Goal: Find specific page/section: Find specific page/section

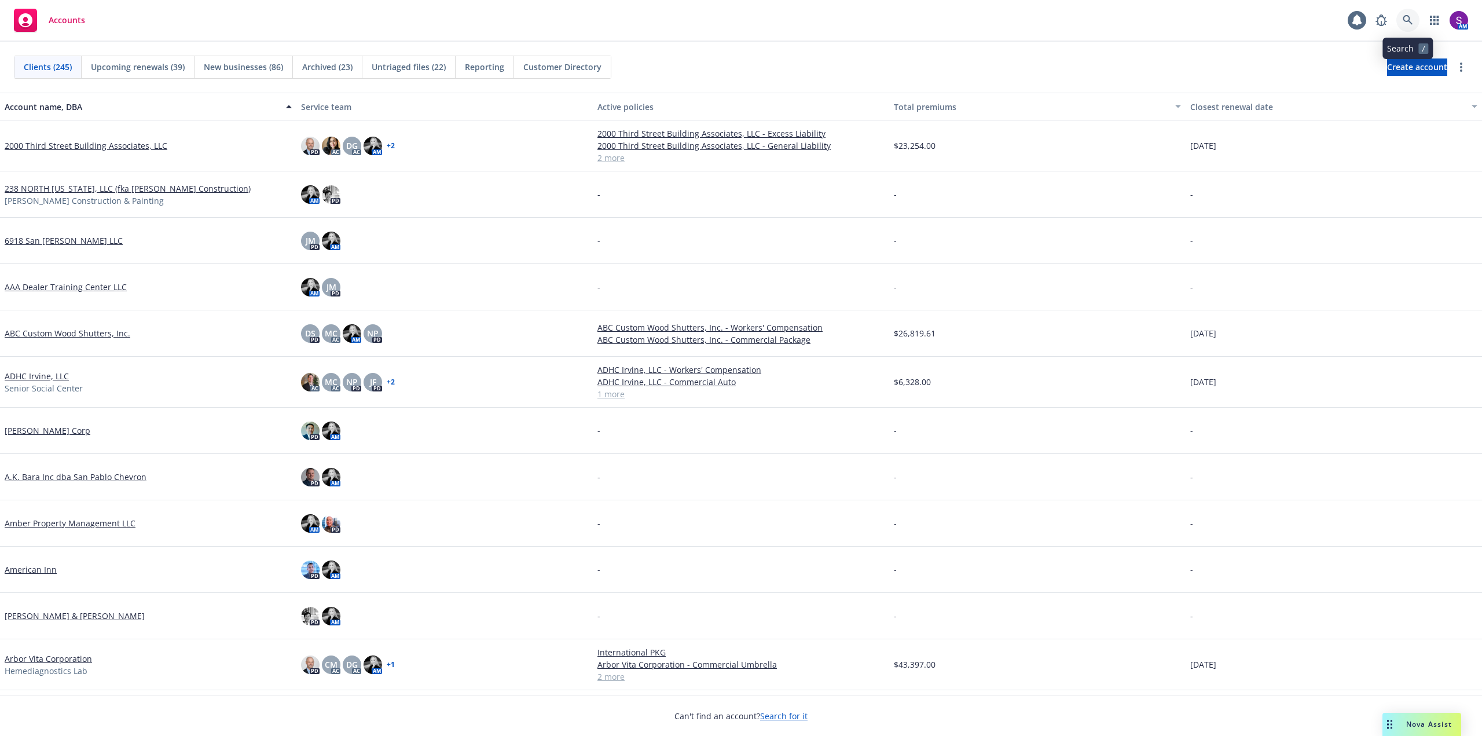
click at [1411, 20] on icon at bounding box center [1408, 20] width 10 height 10
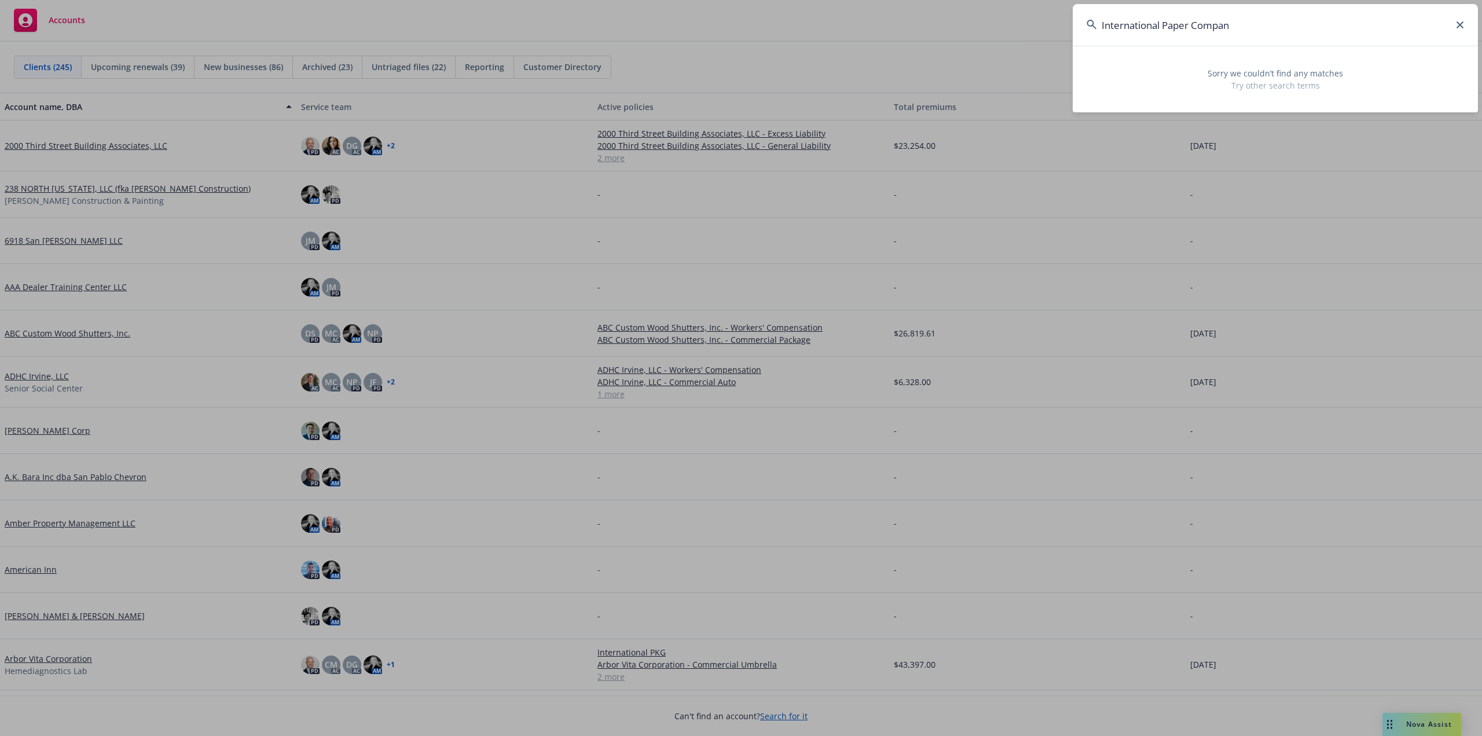
drag, startPoint x: 1254, startPoint y: 34, endPoint x: 1064, endPoint y: 36, distance: 190.5
click at [1064, 36] on div "International Paper Compan Sorry we couldn’t find any matches Try other search …" at bounding box center [741, 368] width 1482 height 736
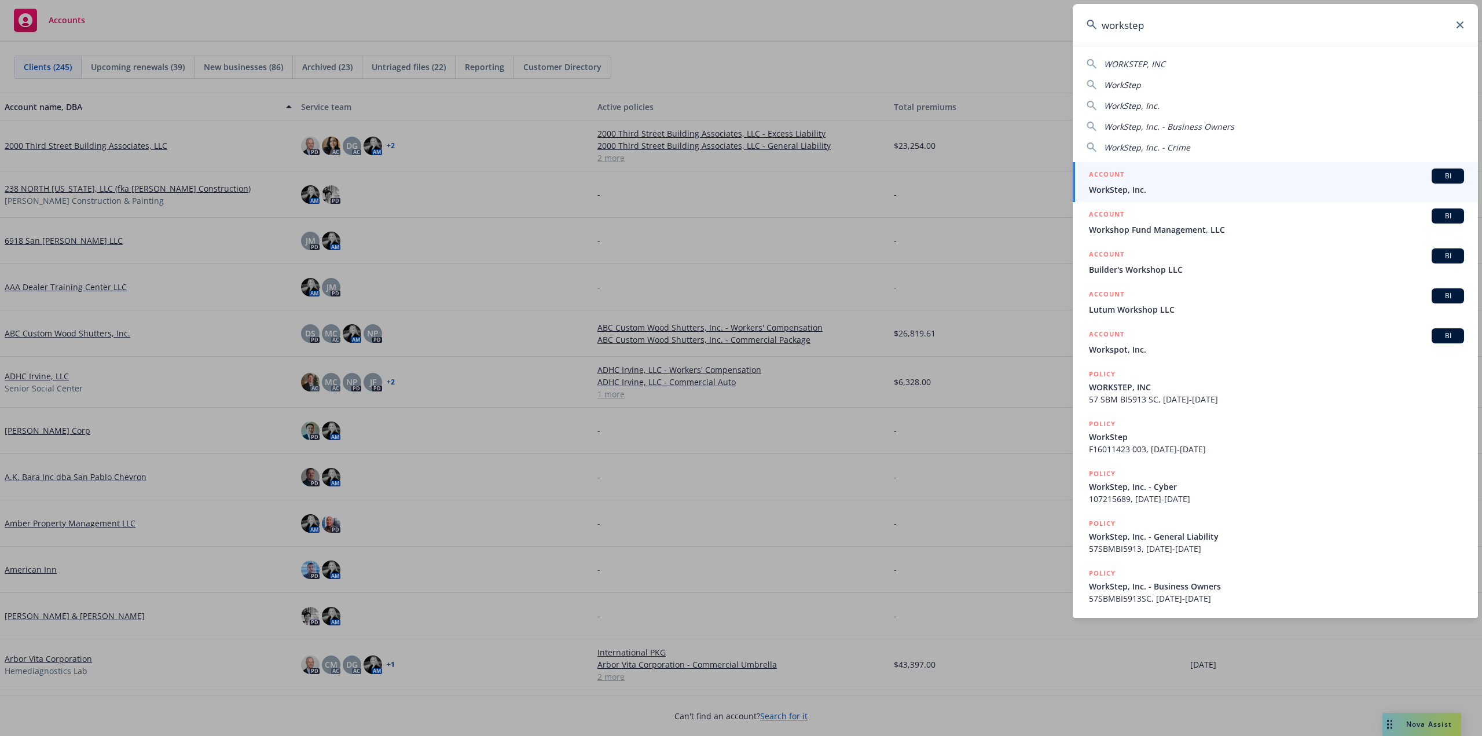
drag, startPoint x: 1148, startPoint y: 27, endPoint x: 1063, endPoint y: 27, distance: 85.1
click at [1063, 27] on div "workstep WORKSTEP, INC WorkStep WorkStep, Inc. WorkStep, Inc. - Business Owners…" at bounding box center [741, 368] width 1482 height 736
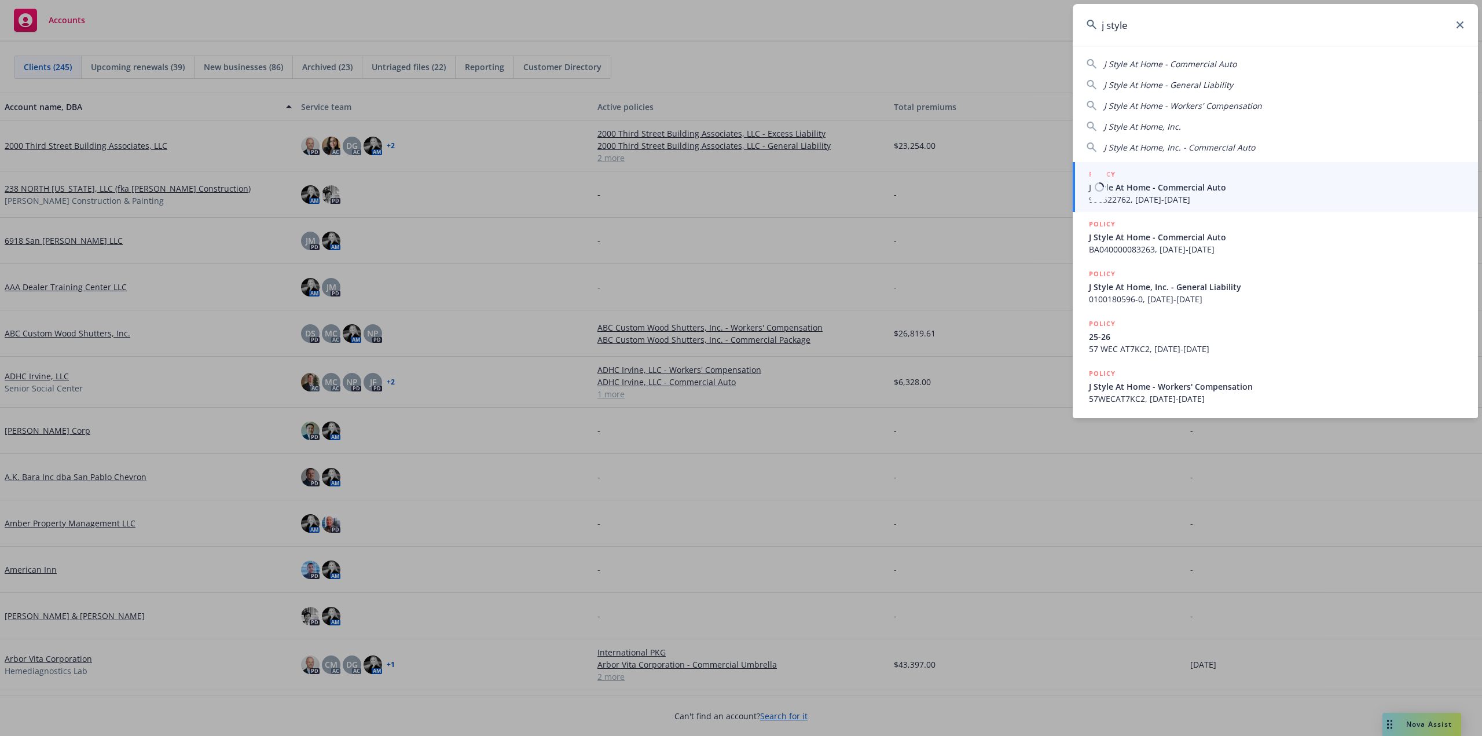
type input "j style"
click at [1151, 188] on span "J Style At Home - Commercial Auto" at bounding box center [1276, 187] width 375 height 12
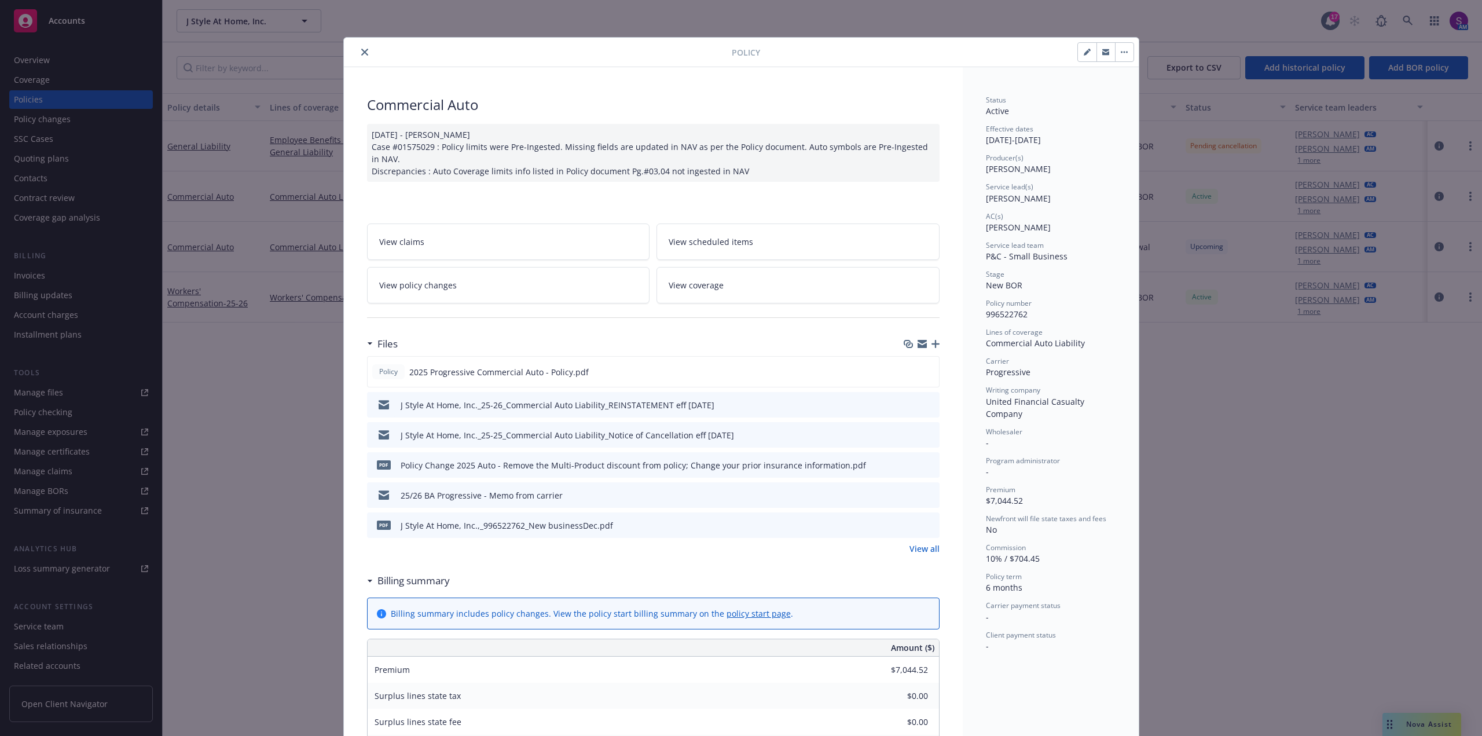
click at [349, 49] on div at bounding box center [540, 52] width 383 height 14
click at [361, 56] on button "close" at bounding box center [365, 52] width 14 height 14
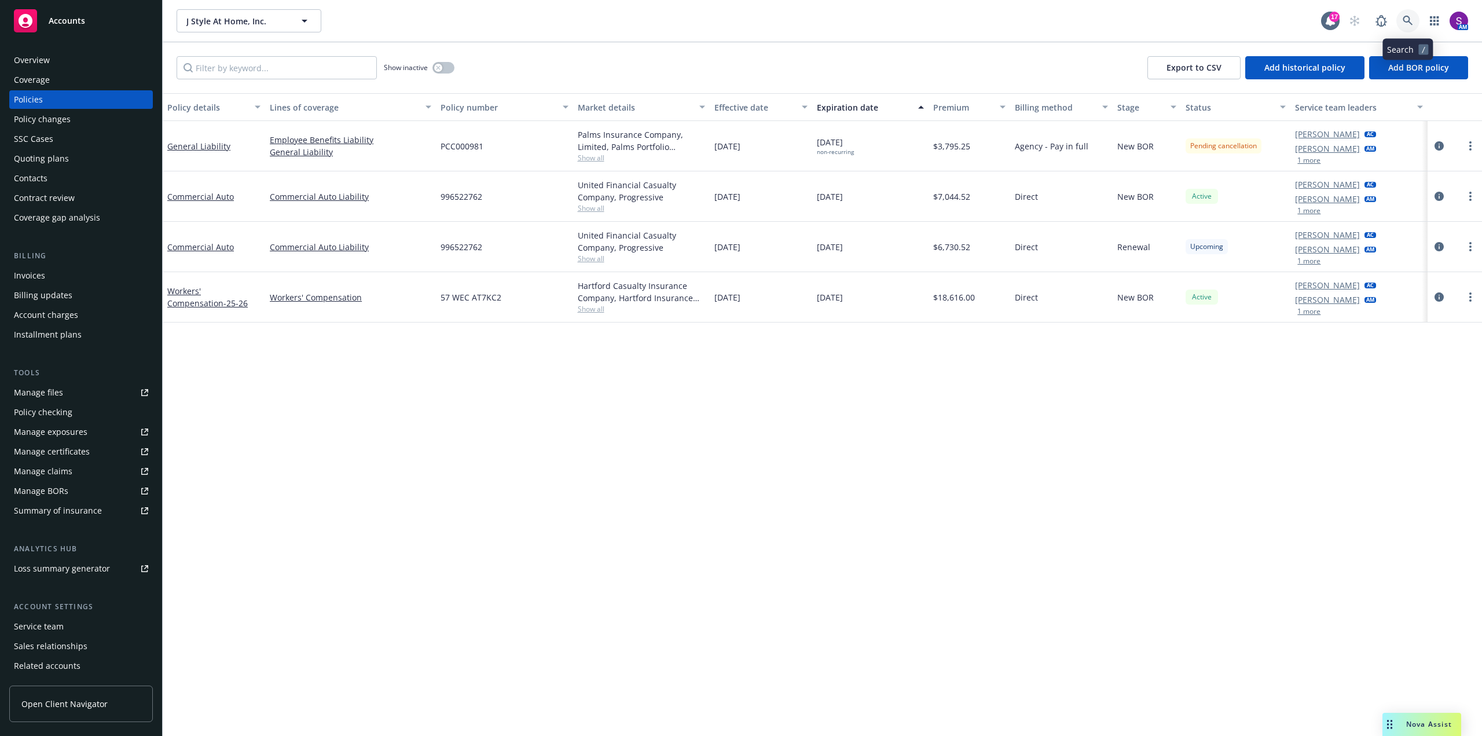
click at [1400, 14] on link at bounding box center [1408, 20] width 23 height 23
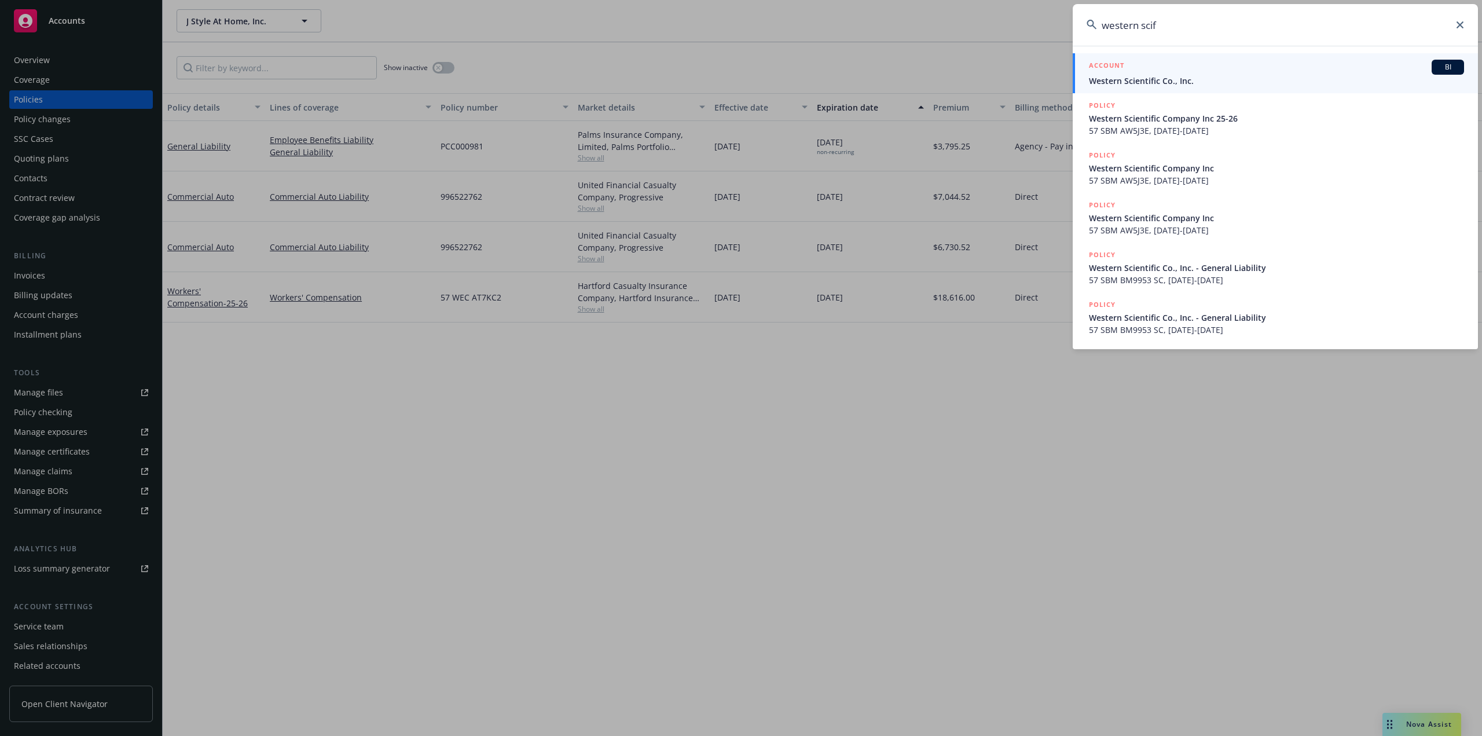
drag, startPoint x: 1171, startPoint y: 29, endPoint x: 1064, endPoint y: 27, distance: 107.7
click at [1064, 27] on div "western scif ACCOUNT BI Western Scientific Co., Inc. POLICY Western Scientific …" at bounding box center [741, 368] width 1482 height 736
paste input "Unique telecom"
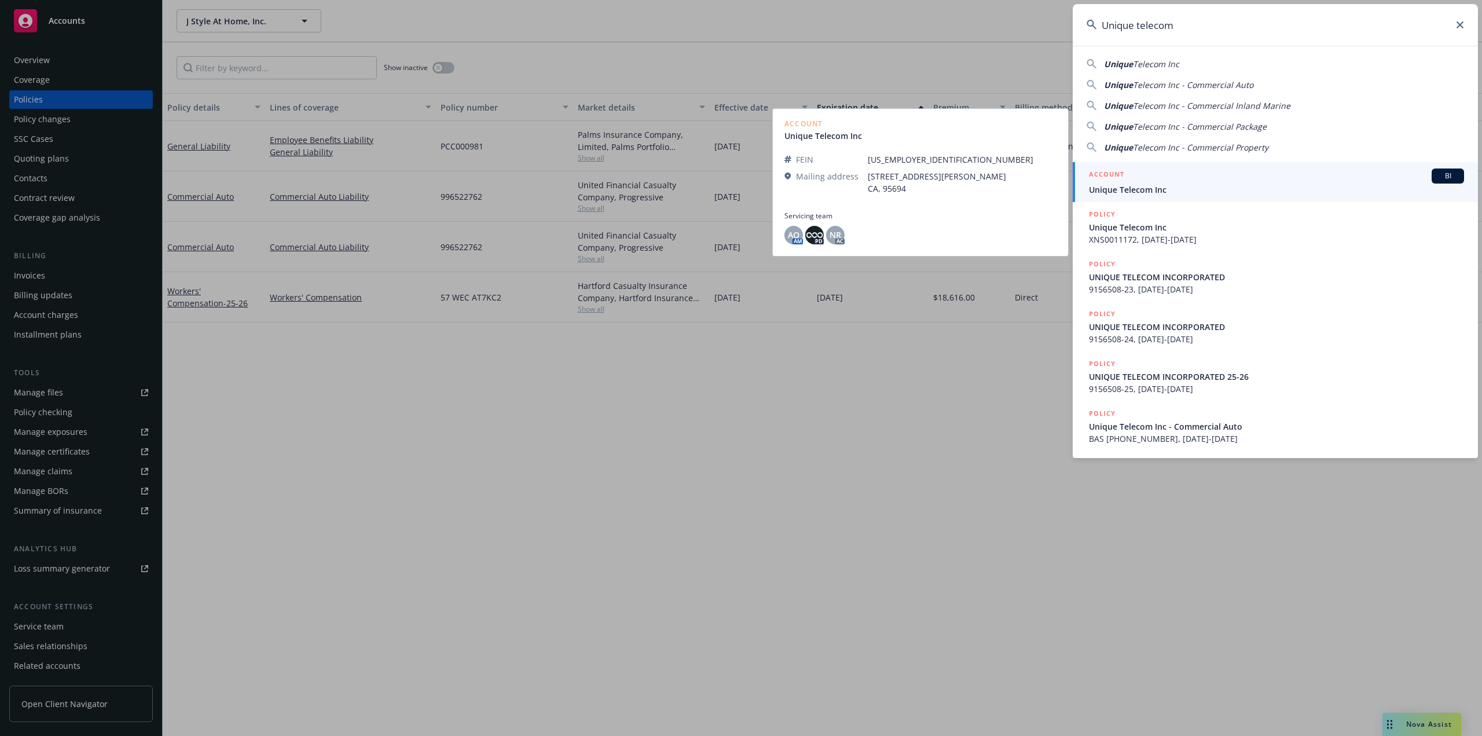
type input "Unique telecom"
click at [1164, 185] on span "Unique Telecom Inc" at bounding box center [1276, 190] width 375 height 12
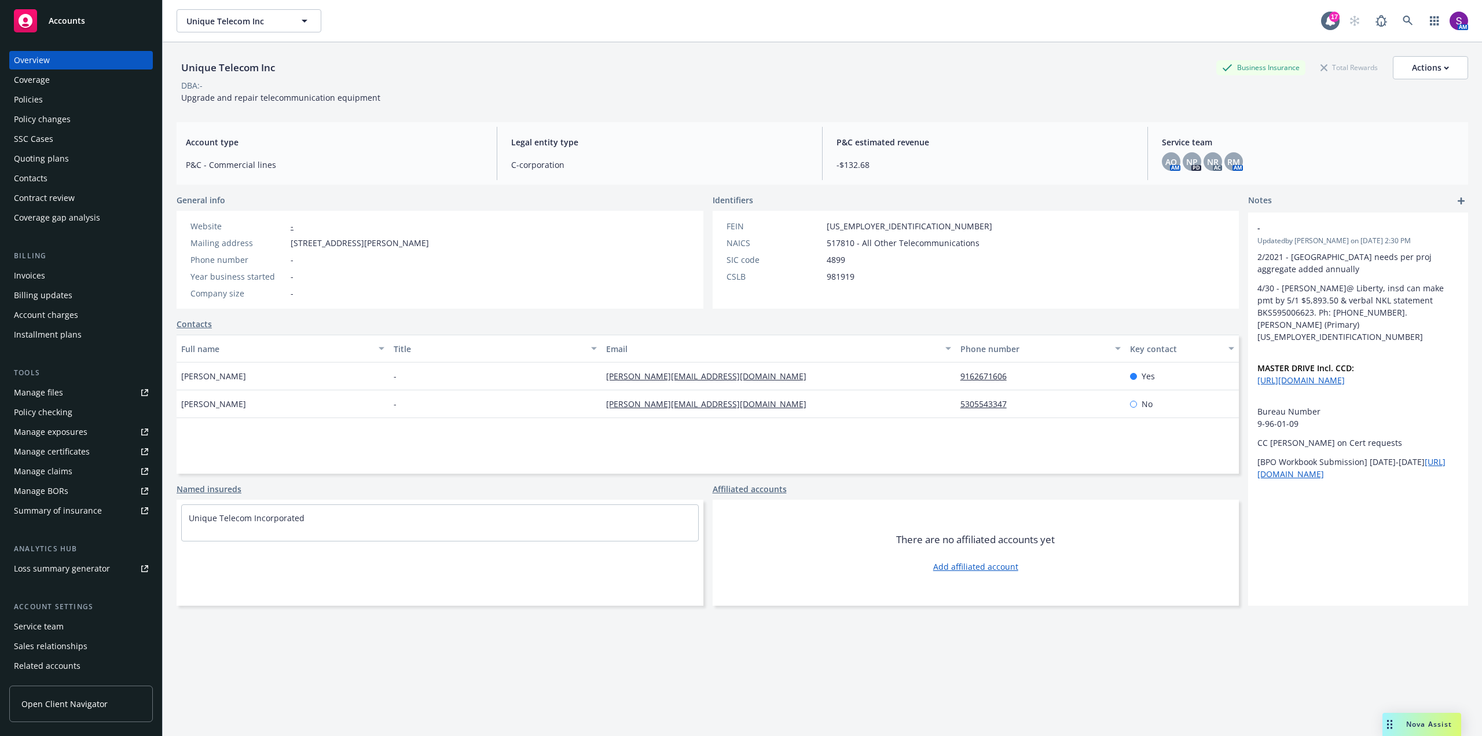
click at [35, 97] on div "Policies" at bounding box center [28, 99] width 29 height 19
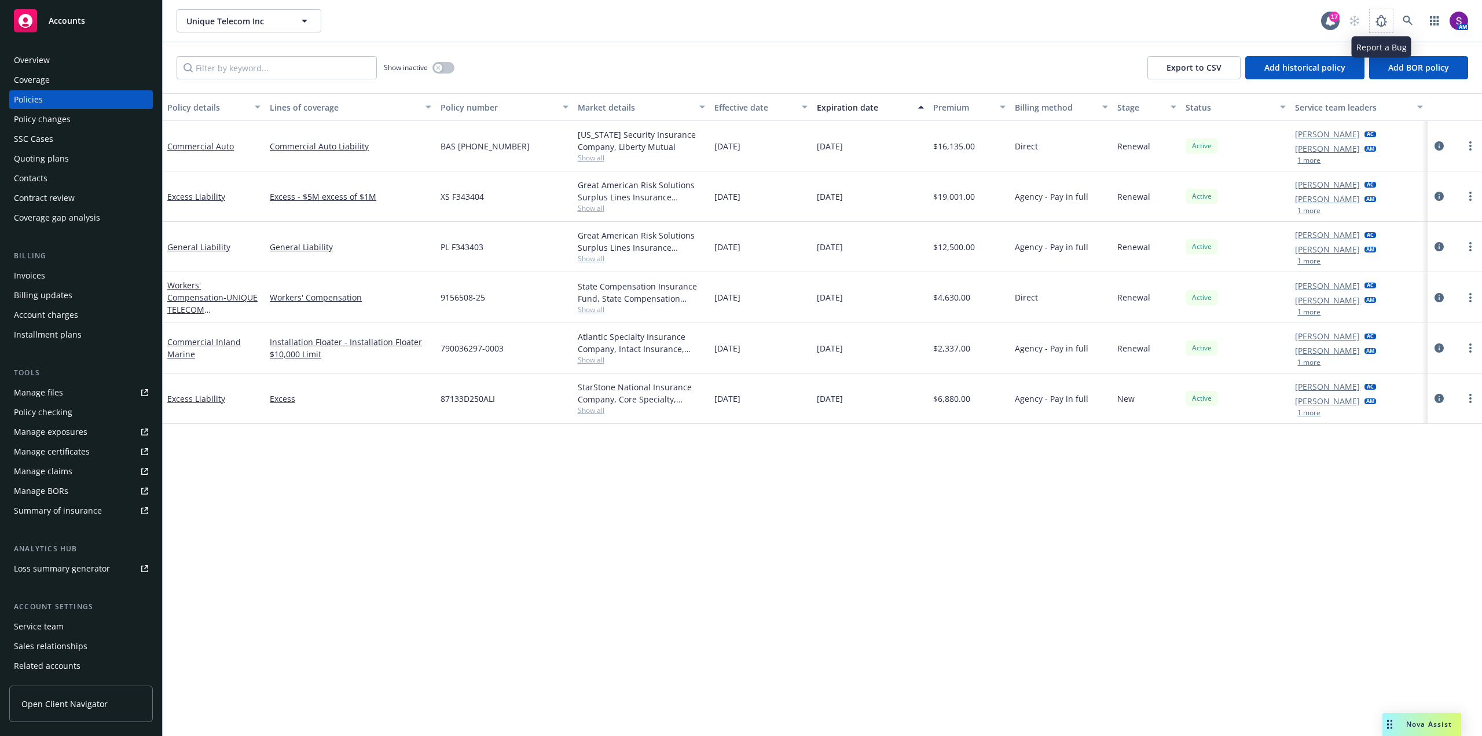
click at [1393, 17] on span at bounding box center [1381, 20] width 23 height 23
click at [1408, 21] on icon at bounding box center [1408, 21] width 10 height 10
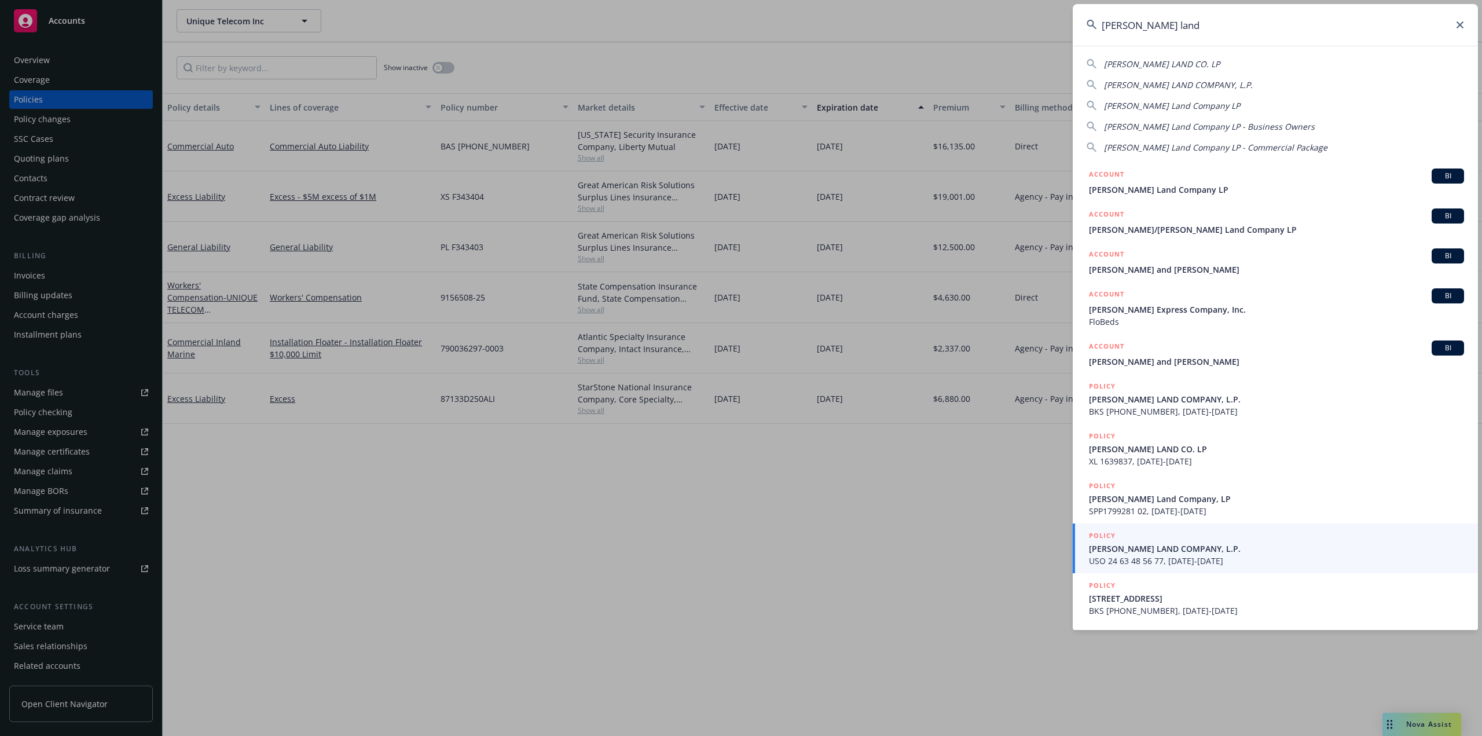
type input "[PERSON_NAME] land"
click at [1151, 563] on span "USO 24 63 48 56 77, [DATE]-[DATE]" at bounding box center [1276, 561] width 375 height 12
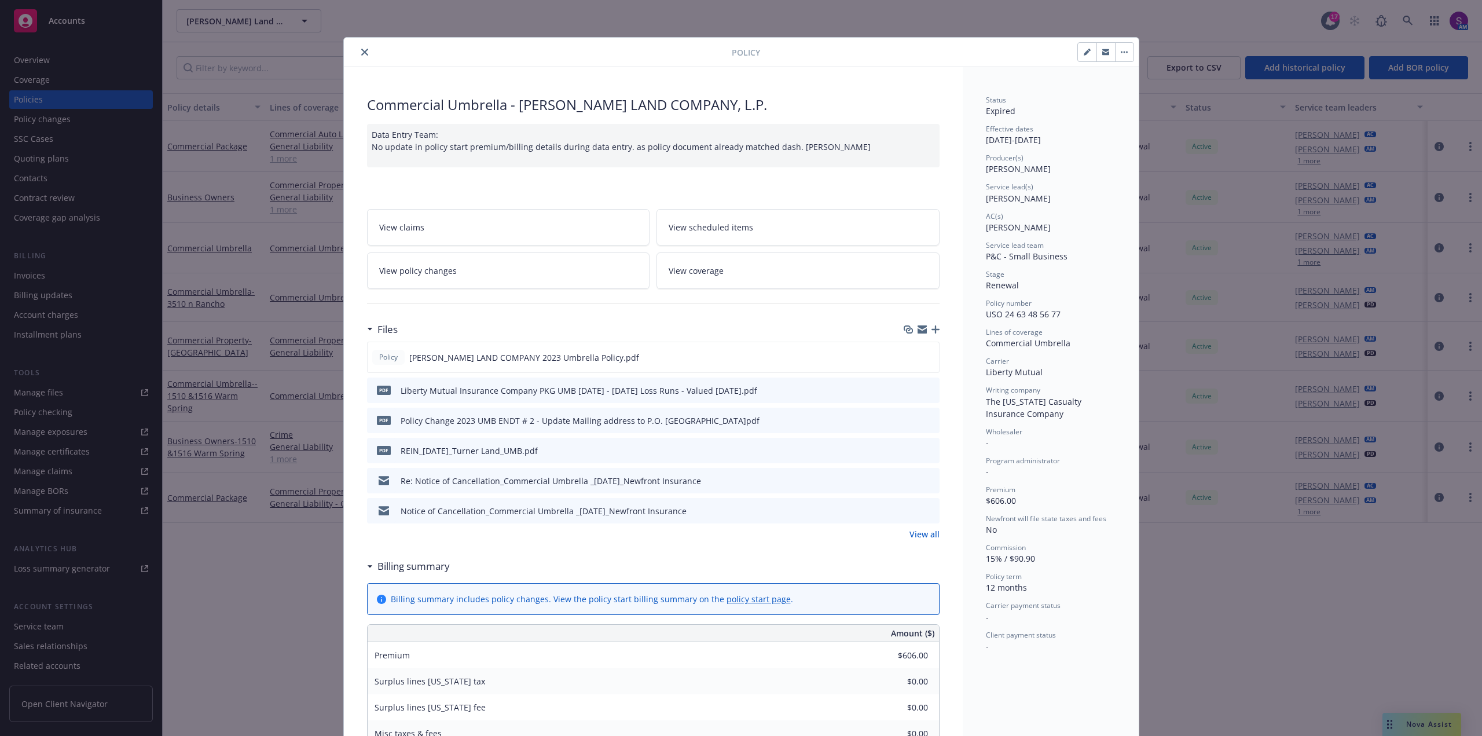
click at [358, 50] on button "close" at bounding box center [365, 52] width 14 height 14
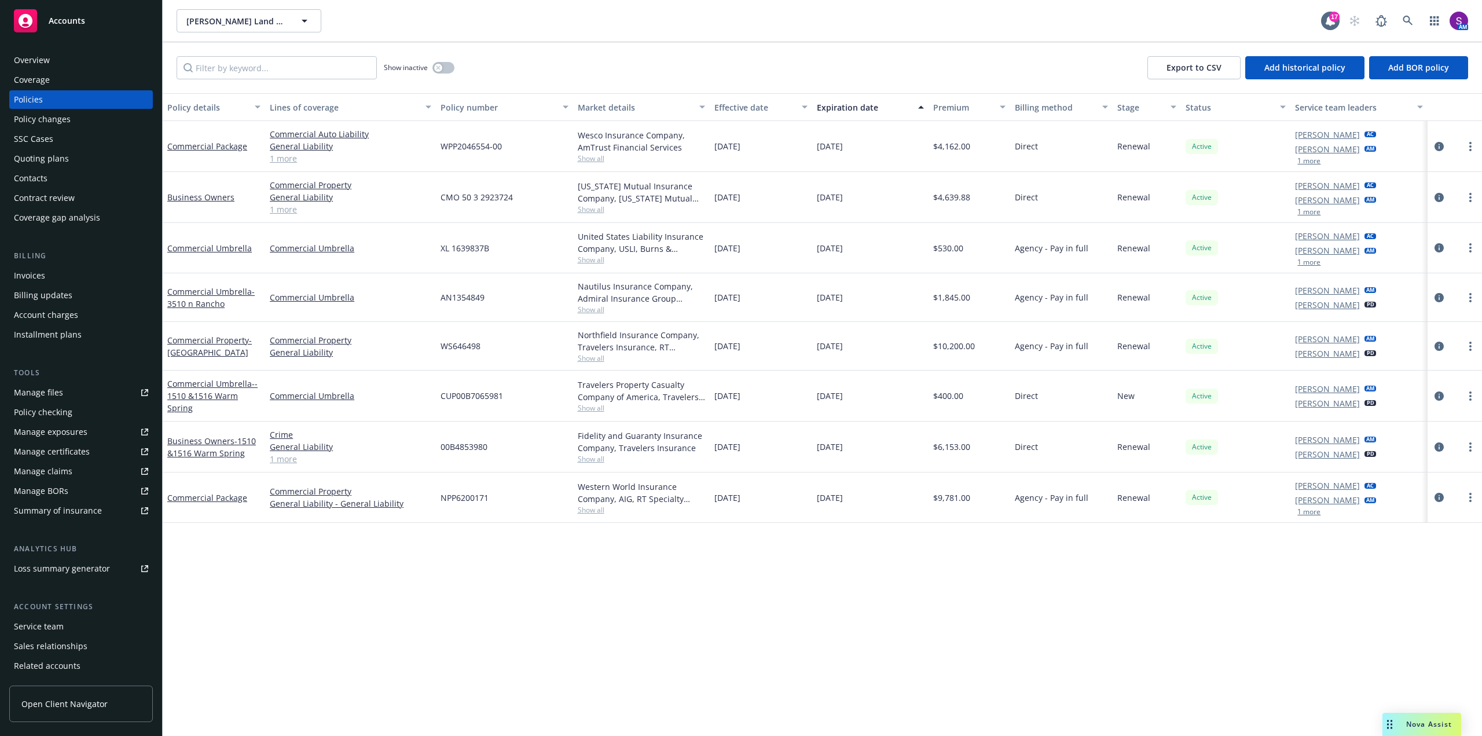
click at [284, 160] on link "1 more" at bounding box center [351, 158] width 162 height 12
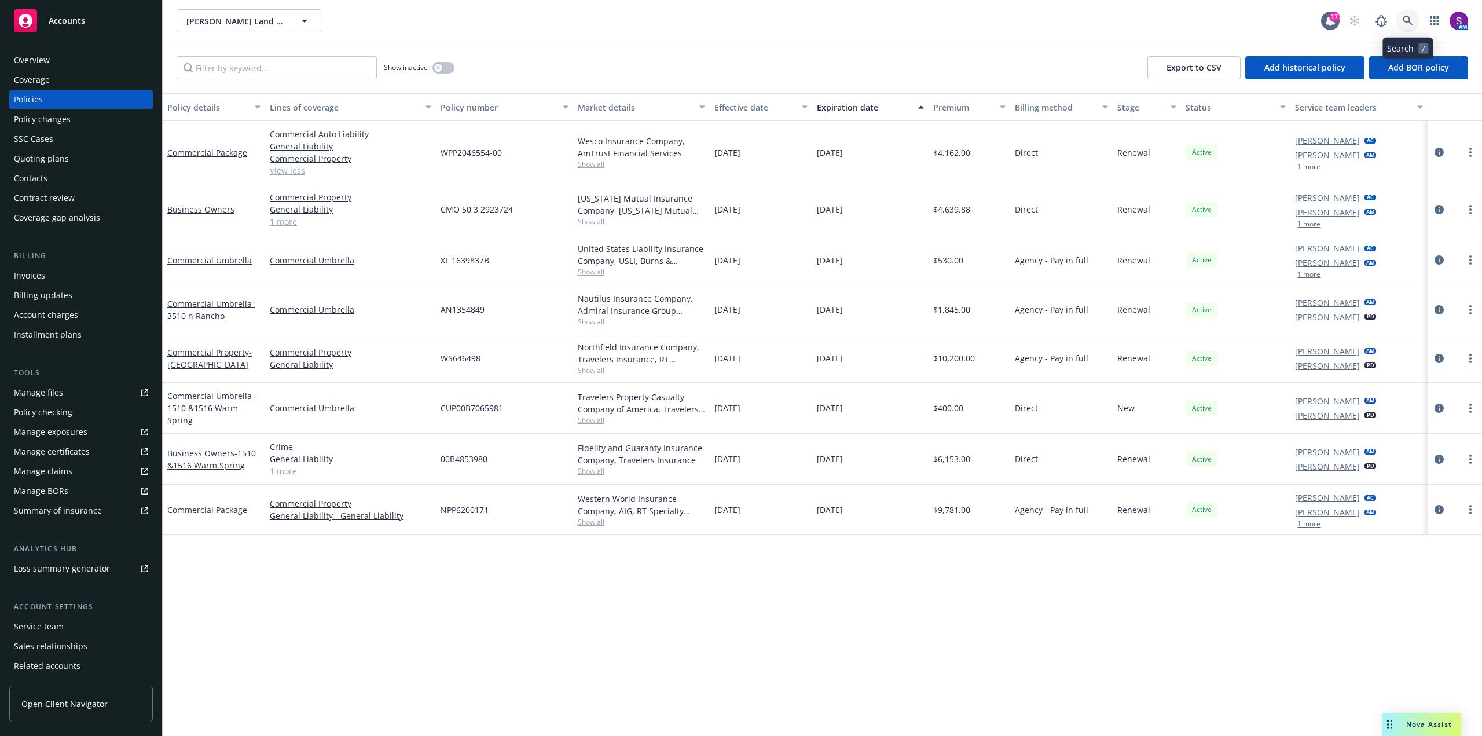
click at [1409, 20] on icon at bounding box center [1408, 21] width 10 height 10
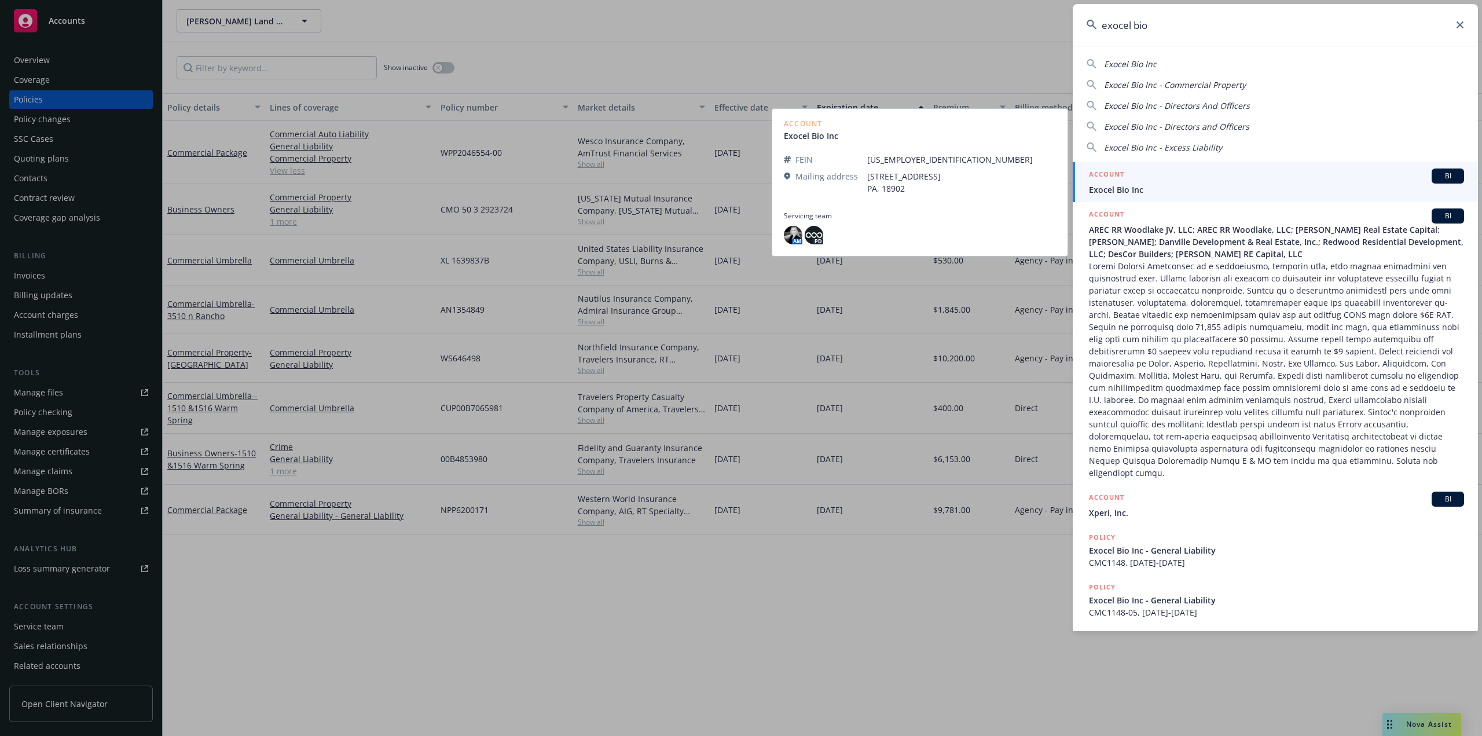
type input "exocel bio"
click at [1207, 176] on div "ACCOUNT BI" at bounding box center [1276, 176] width 375 height 15
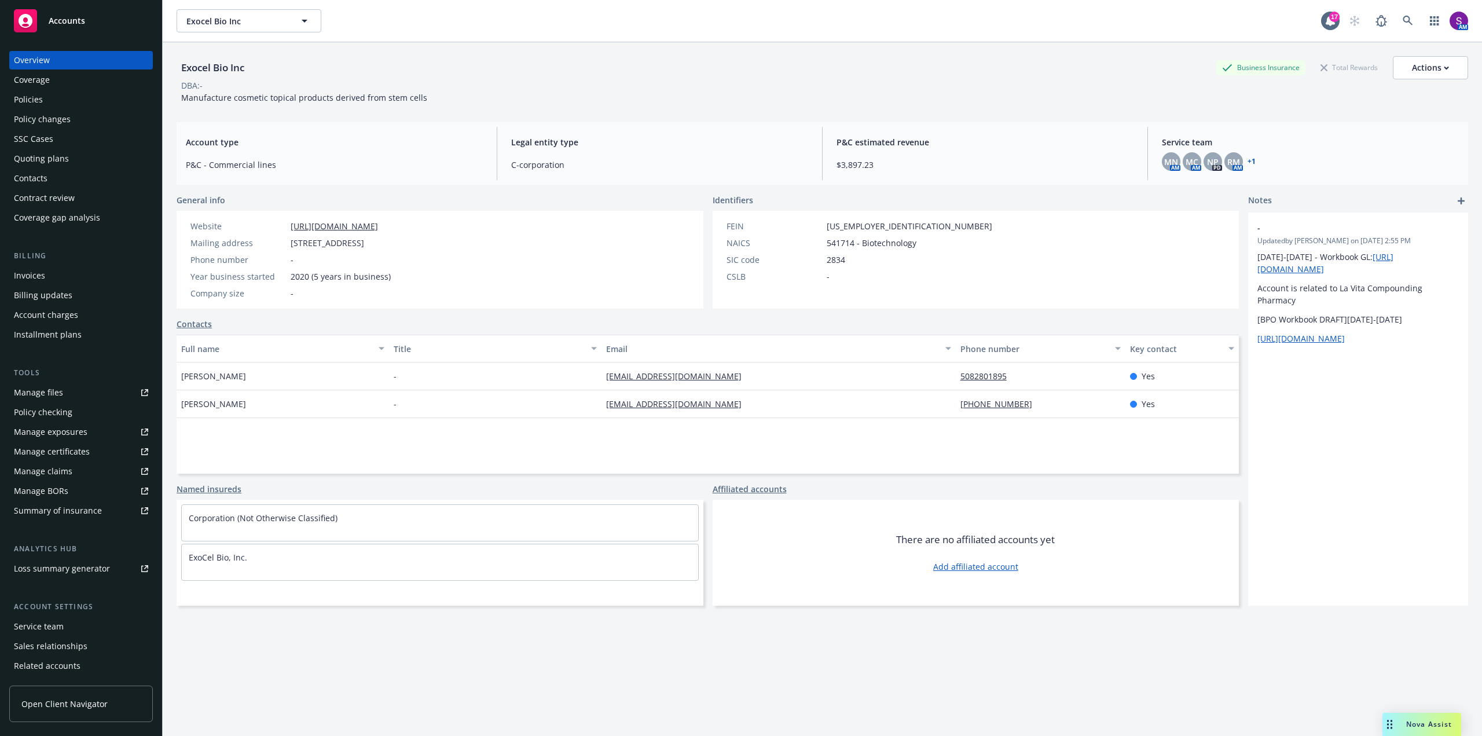
click at [81, 99] on div "Policies" at bounding box center [81, 99] width 134 height 19
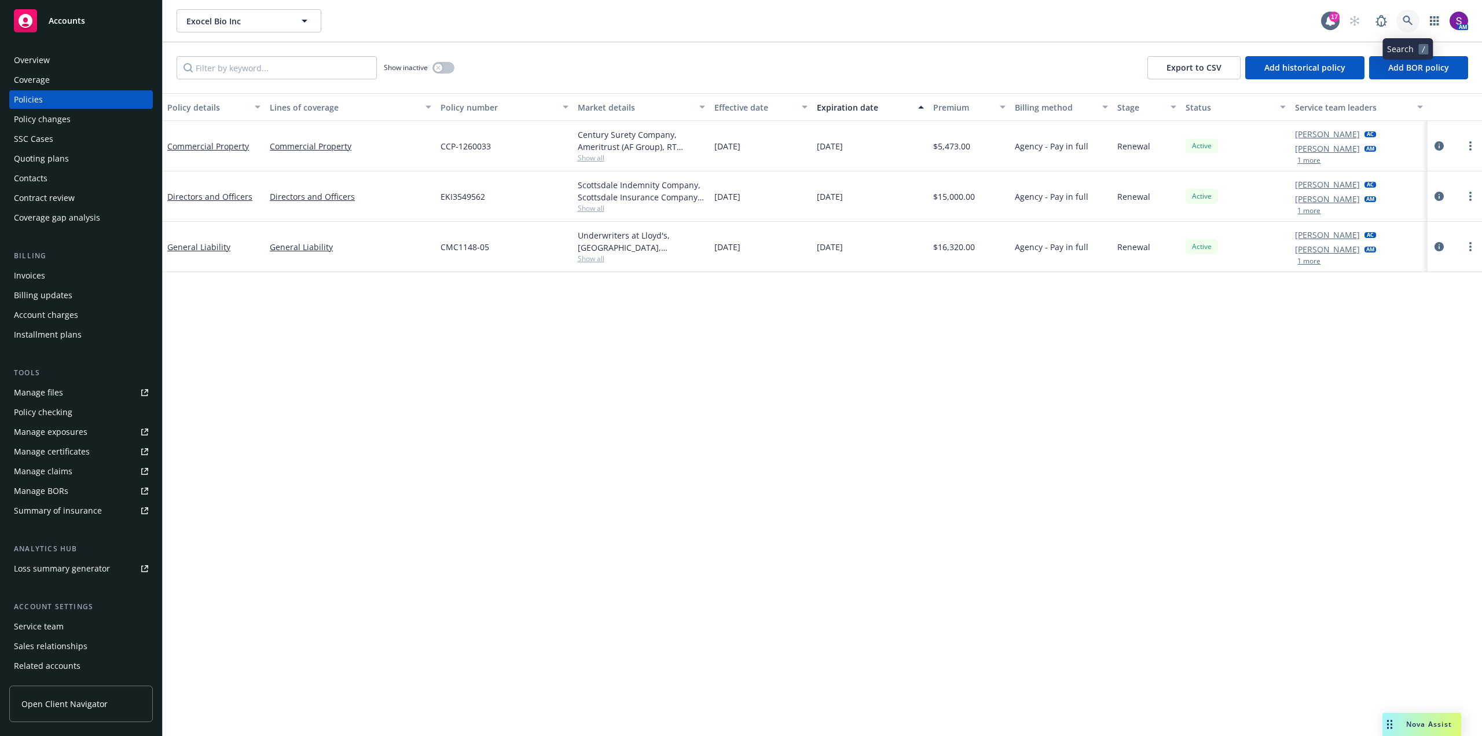
click at [1412, 19] on icon at bounding box center [1408, 21] width 10 height 10
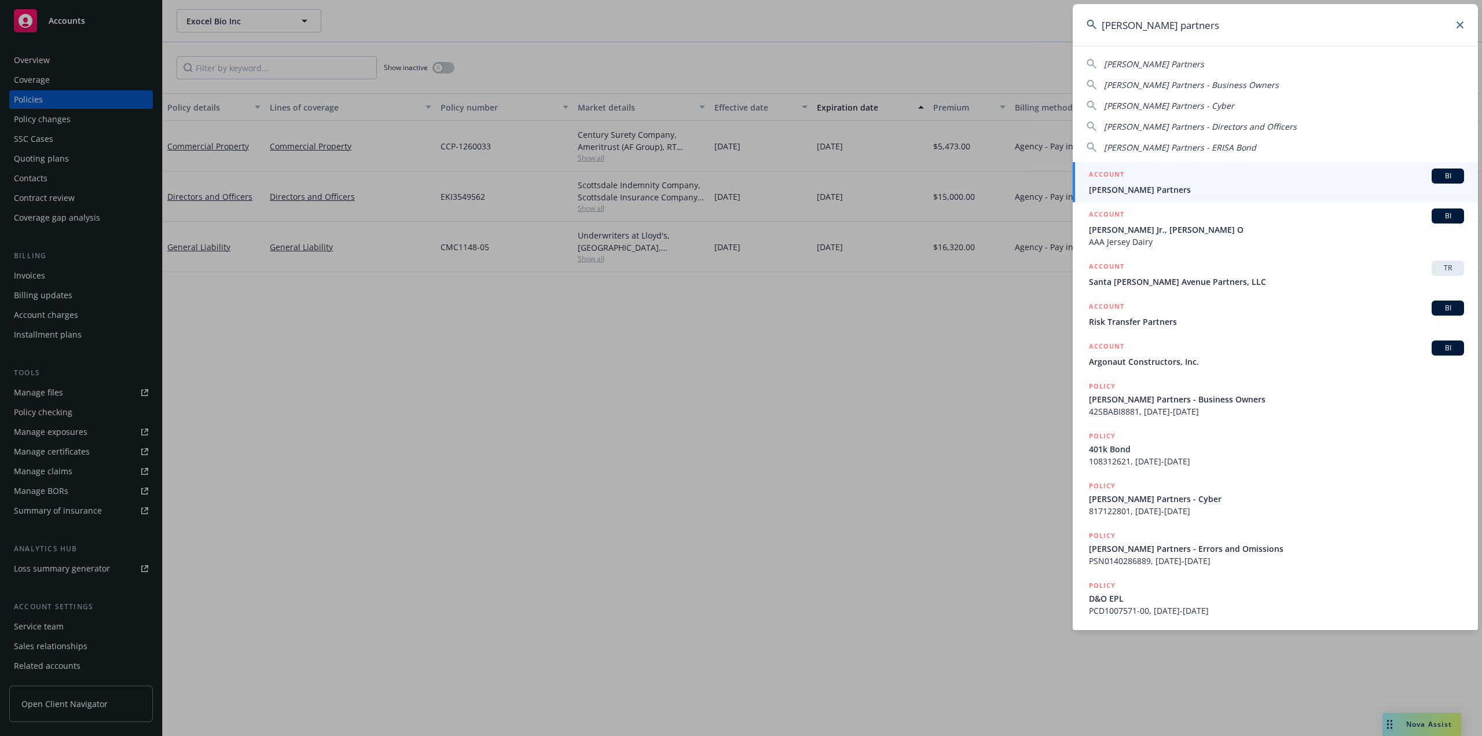
type input "[PERSON_NAME] partners"
click at [1145, 192] on span "[PERSON_NAME] Partners" at bounding box center [1276, 190] width 375 height 12
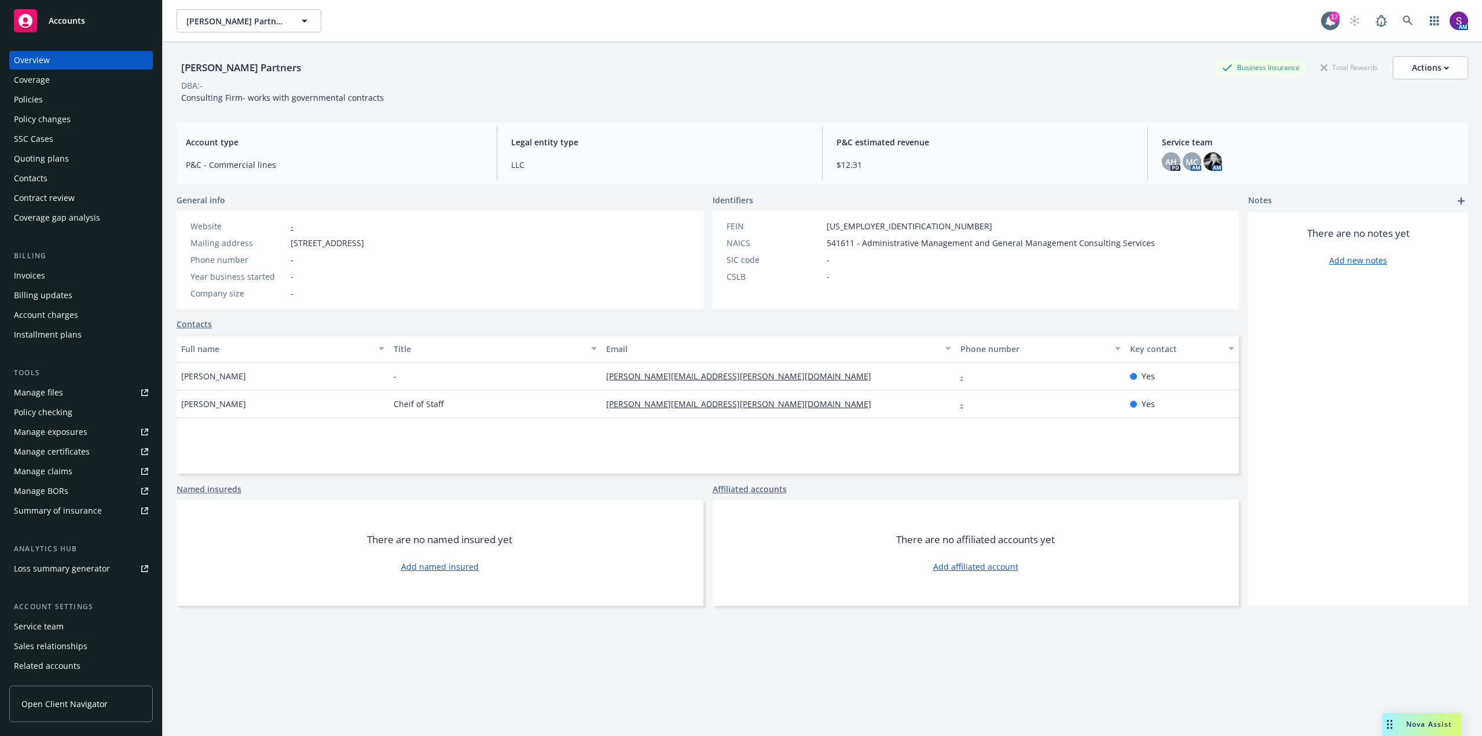
click at [45, 96] on div "Policies" at bounding box center [81, 99] width 134 height 19
